Goal: Transaction & Acquisition: Purchase product/service

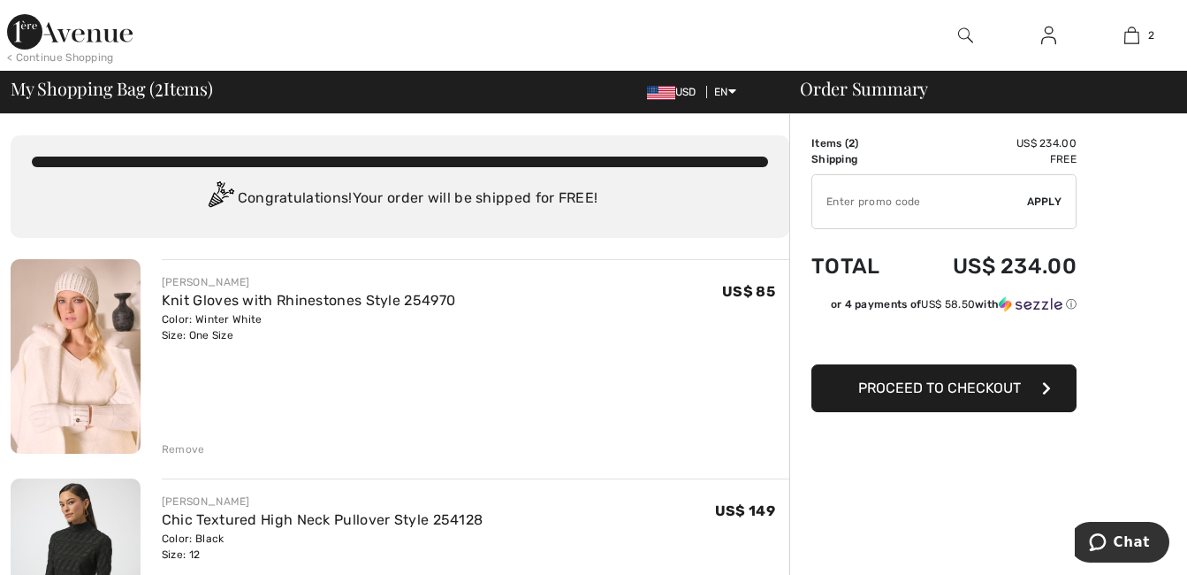
click at [75, 304] on img at bounding box center [76, 356] width 130 height 194
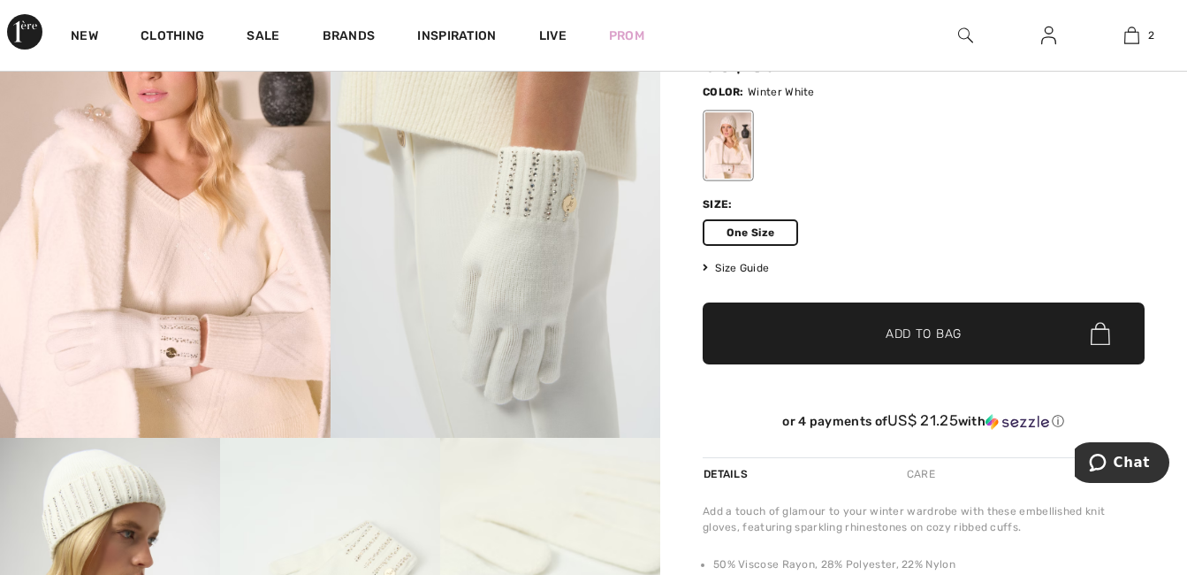
scroll to position [177, 0]
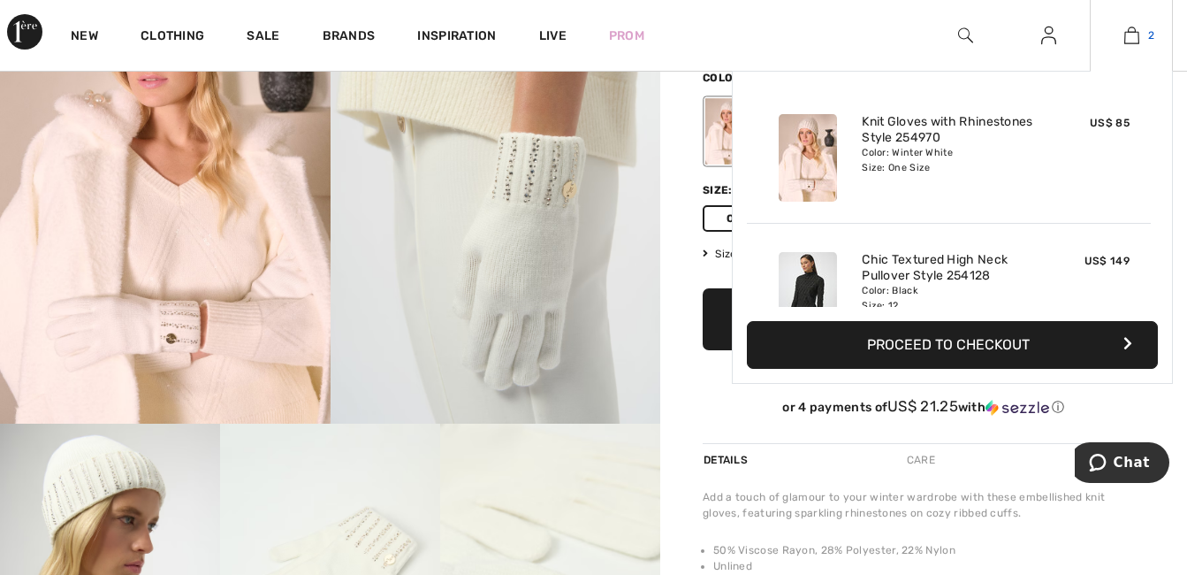
click at [1131, 41] on img at bounding box center [1132, 35] width 15 height 21
